Goal: Task Accomplishment & Management: Complete application form

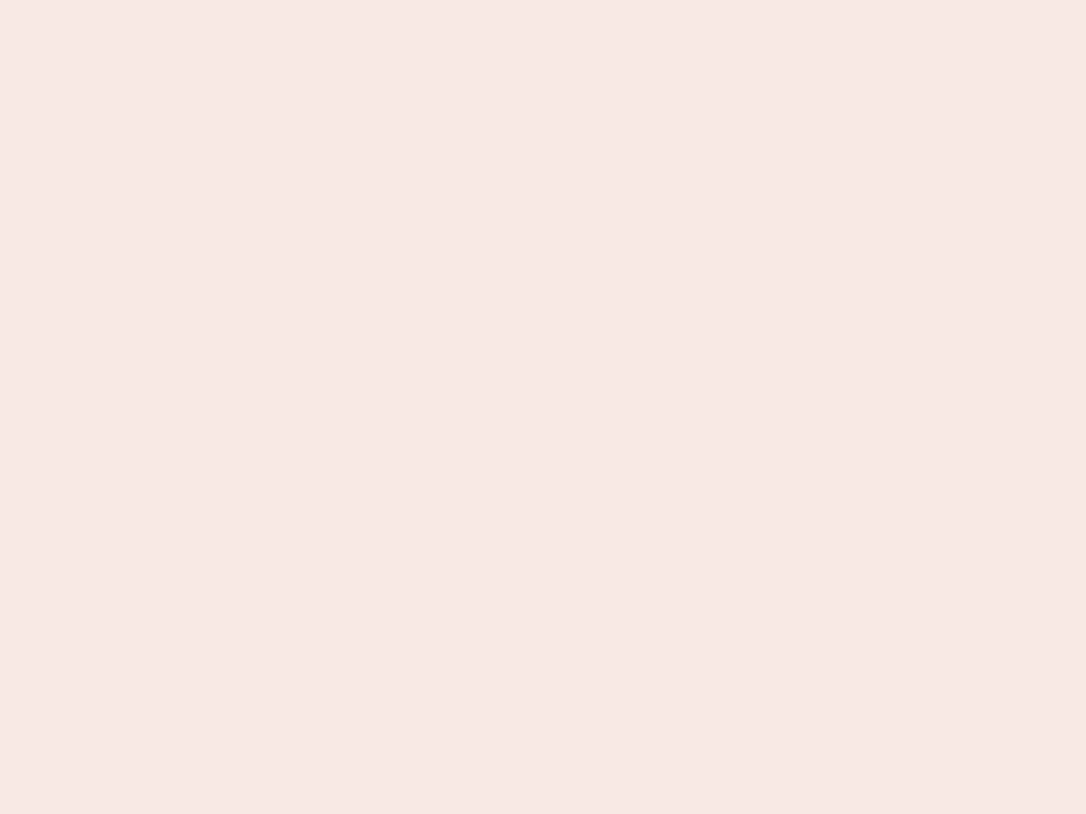
click at [543, 407] on nb-app "Almost there Thank you for registering for Newbook. Your account is under revie…" at bounding box center [543, 407] width 1086 height 814
click at [543, 0] on nb-app "Almost there Thank you for registering for Newbook. Your account is under revie…" at bounding box center [543, 407] width 1086 height 814
click at [580, 0] on nb-app "Almost there Thank you for registering for Newbook. Your account is under revie…" at bounding box center [543, 407] width 1086 height 814
click at [543, 407] on nb-app "Almost there Thank you for registering for Newbook. Your account is under revie…" at bounding box center [543, 407] width 1086 height 814
click at [543, 0] on nb-app "Almost there Thank you for registering for Newbook. Your account is under revie…" at bounding box center [543, 407] width 1086 height 814
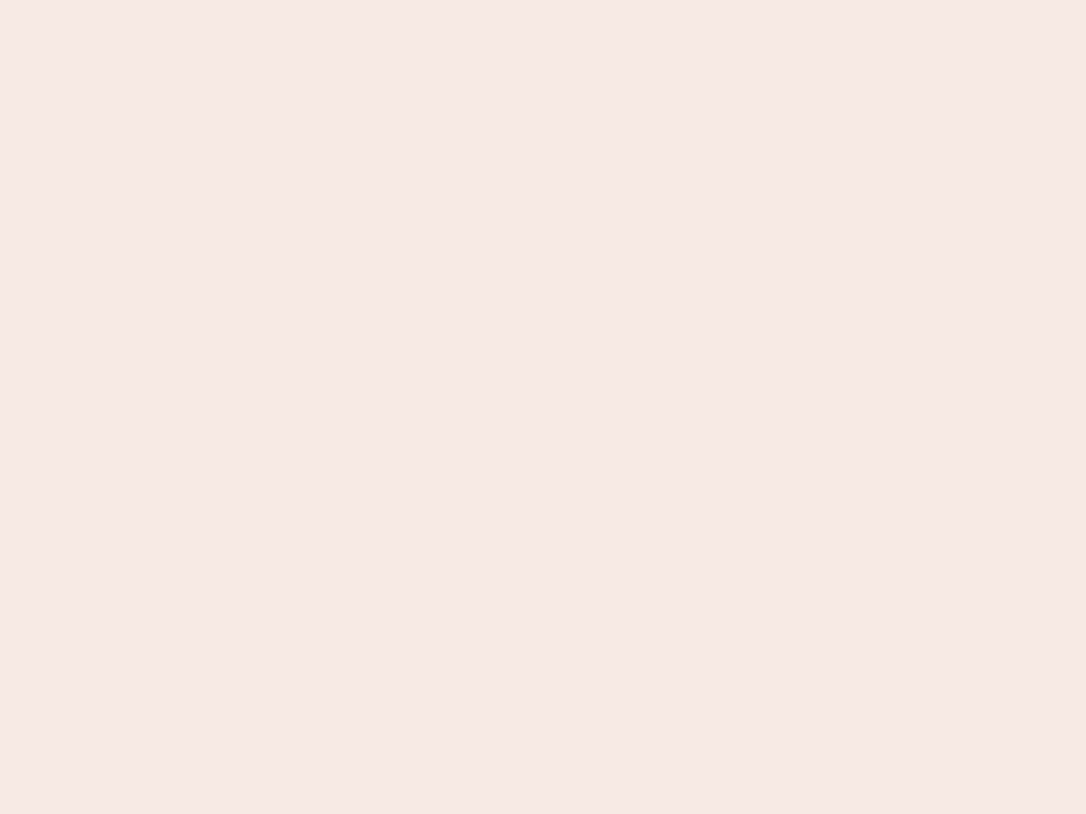
click at [379, 0] on nb-app "Almost there Thank you for registering for Newbook. Your account is under revie…" at bounding box center [543, 407] width 1086 height 814
click at [543, 407] on nb-app "Almost there Thank you for registering for Newbook. Your account is under revie…" at bounding box center [543, 407] width 1086 height 814
click at [543, 0] on nb-app "Almost there Thank you for registering for Newbook. Your account is under revie…" at bounding box center [543, 407] width 1086 height 814
click at [379, 0] on nb-app "Almost there Thank you for registering for Newbook. Your account is under revie…" at bounding box center [543, 407] width 1086 height 814
click at [543, 407] on nb-app "Almost there Thank you for registering for Newbook. Your account is under revie…" at bounding box center [543, 407] width 1086 height 814
